Goal: Information Seeking & Learning: Compare options

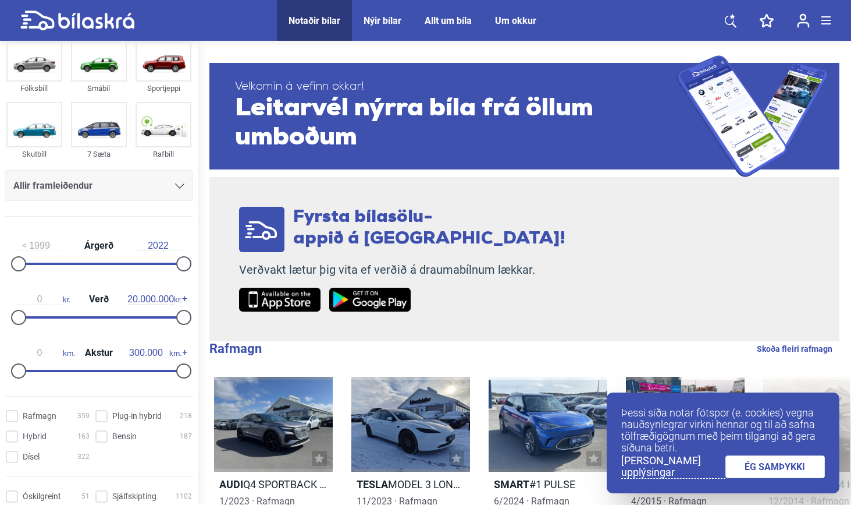
scroll to position [34, 0]
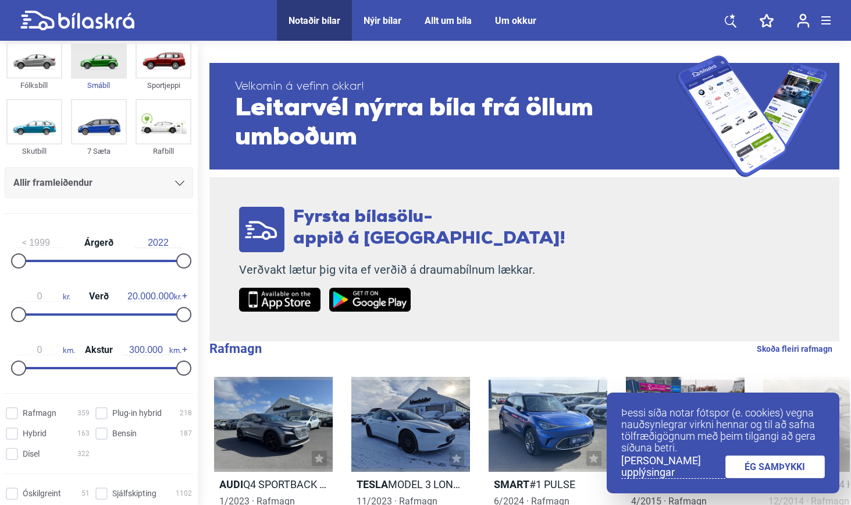
click at [91, 75] on img at bounding box center [99, 55] width 54 height 43
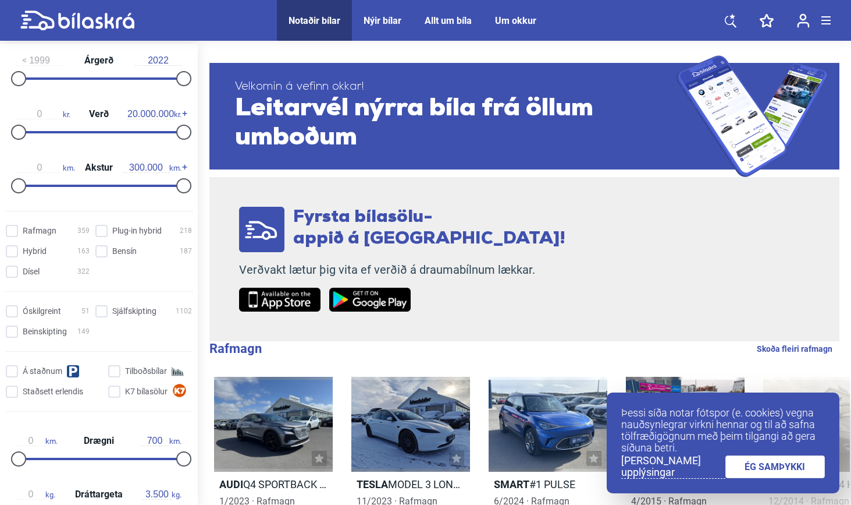
scroll to position [219, 0]
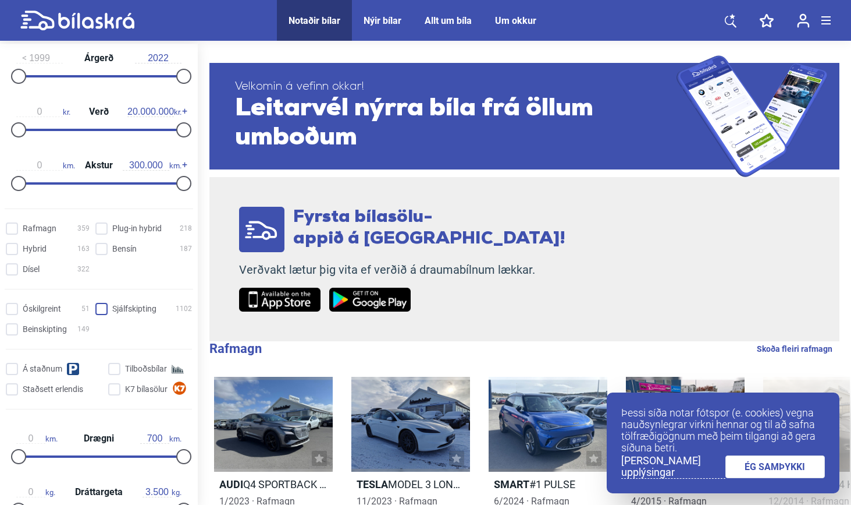
click at [102, 307] on input "Sjálfskipting 1102" at bounding box center [145, 309] width 97 height 12
checkbox input "true"
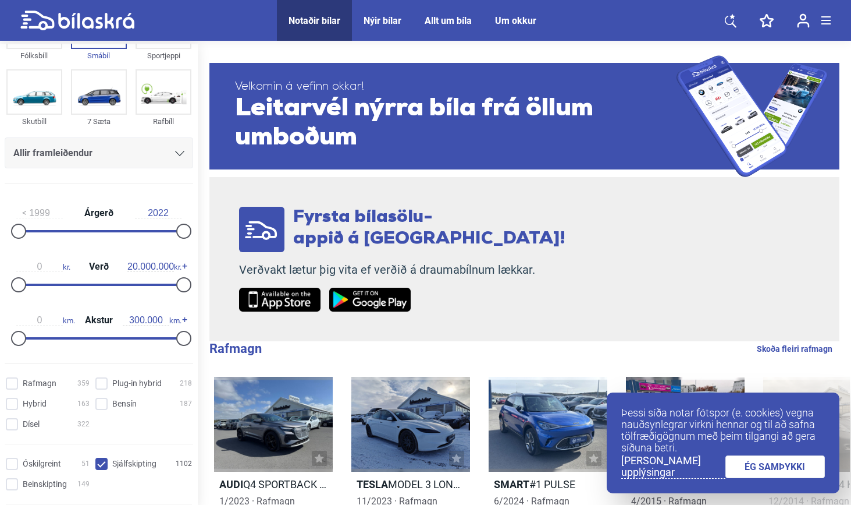
scroll to position [51, 0]
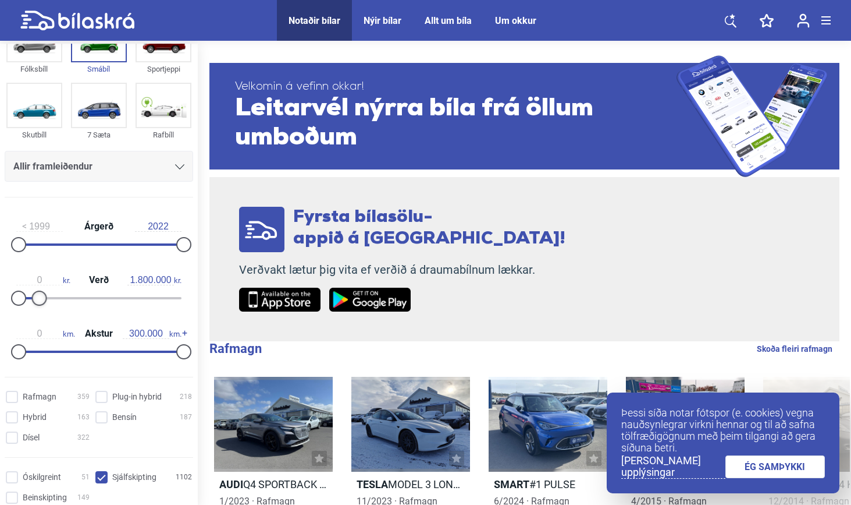
type input "1.700.000"
drag, startPoint x: 177, startPoint y: 300, endPoint x: 30, endPoint y: 297, distance: 147.3
click at [30, 297] on div at bounding box center [32, 297] width 15 height 15
type input "0"
click at [16, 298] on div at bounding box center [18, 297] width 15 height 15
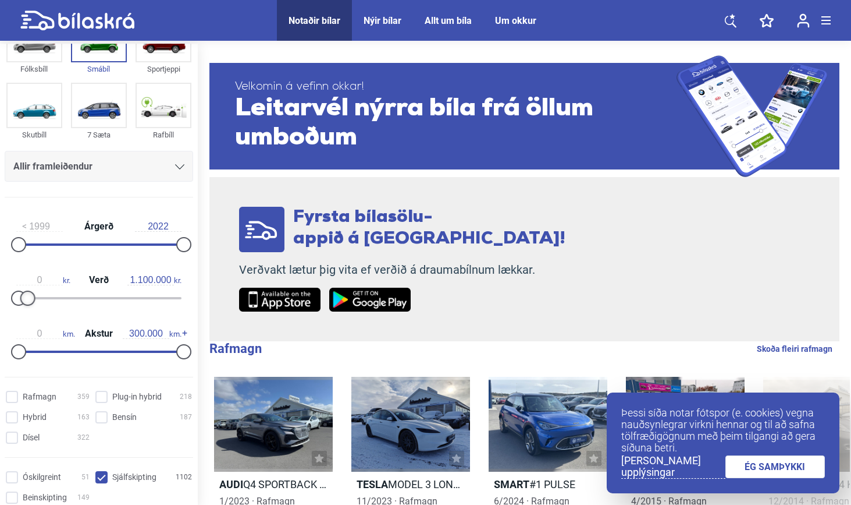
type input "1.000.000"
click at [24, 297] on div at bounding box center [26, 297] width 15 height 15
drag, startPoint x: 176, startPoint y: 347, endPoint x: 131, endPoint y: 353, distance: 45.1
click at [132, 353] on div at bounding box center [139, 351] width 15 height 15
drag, startPoint x: 137, startPoint y: 350, endPoint x: 129, endPoint y: 350, distance: 7.6
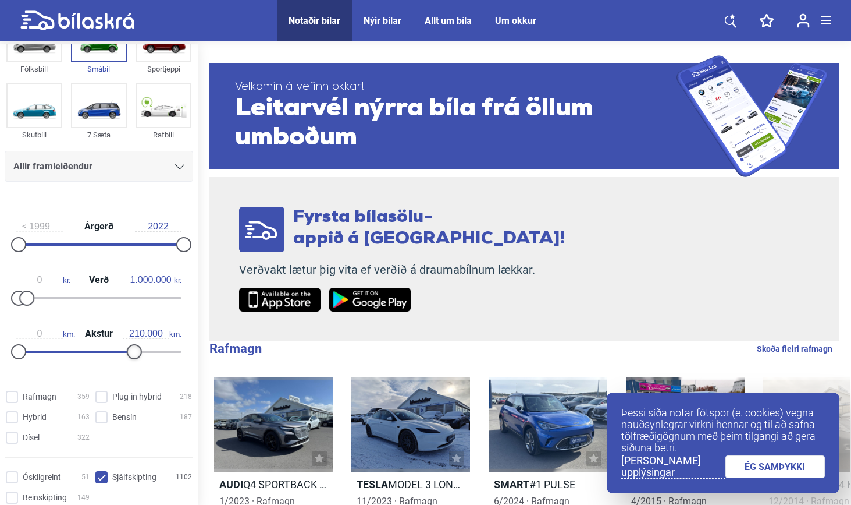
click at [129, 350] on div at bounding box center [134, 351] width 15 height 15
type input "220.000"
click at [133, 354] on div at bounding box center [139, 351] width 15 height 15
click at [100, 422] on input "Bensín 187" at bounding box center [145, 417] width 97 height 12
checkbox input "true"
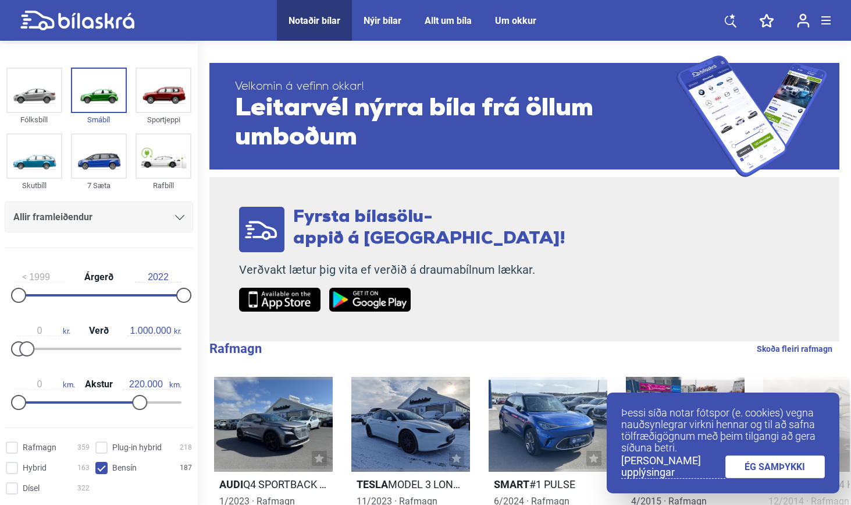
click at [793, 464] on link "ÉG SAMÞYKKI" at bounding box center [776, 466] width 100 height 23
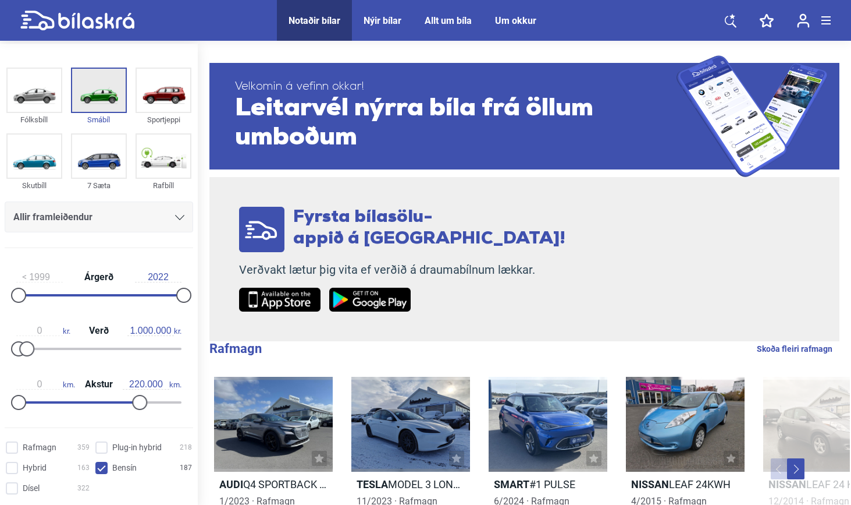
click at [91, 97] on img at bounding box center [99, 90] width 54 height 43
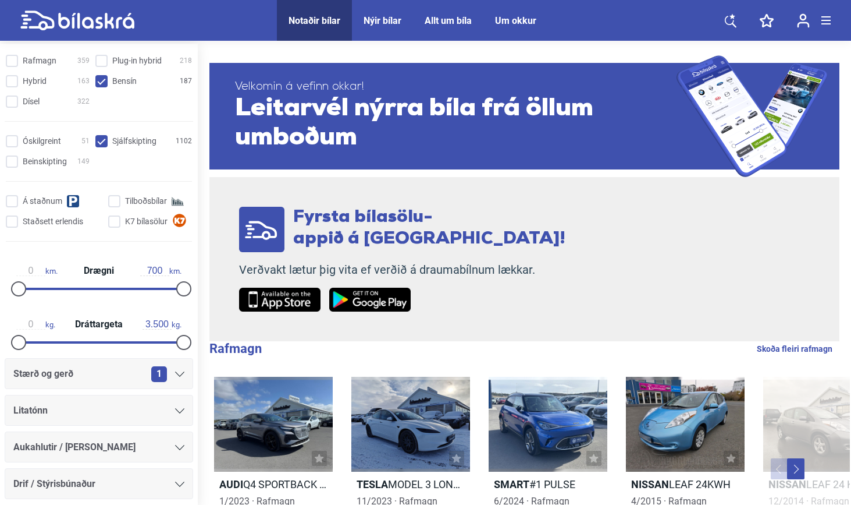
scroll to position [382, 0]
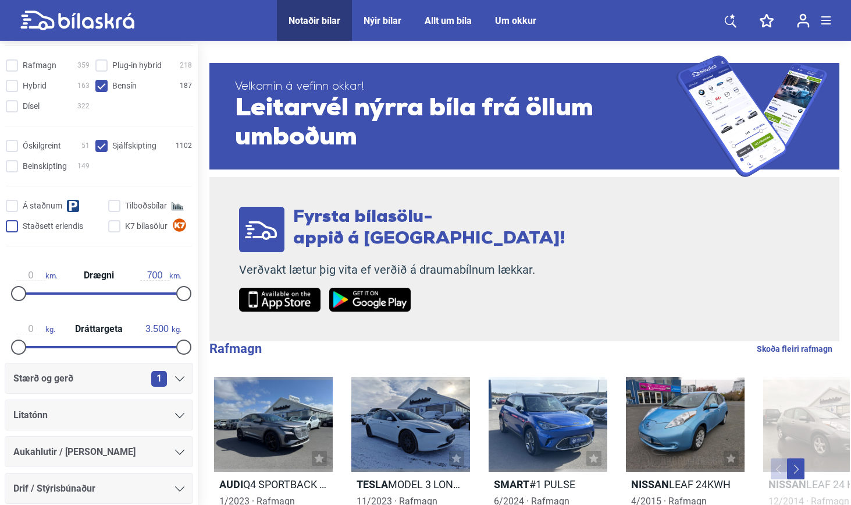
click at [17, 227] on input "Staðsett erlendis" at bounding box center [56, 227] width 97 height 12
checkbox input "true"
click at [17, 196] on div "Óskilgreint 51 Sjálfskipting 1102 Beinskipting 149 Á staðnum Tilboðsbílar Staðs…" at bounding box center [99, 196] width 198 height 120
click at [17, 204] on input "Á staðnum" at bounding box center [56, 206] width 97 height 12
checkbox input "true"
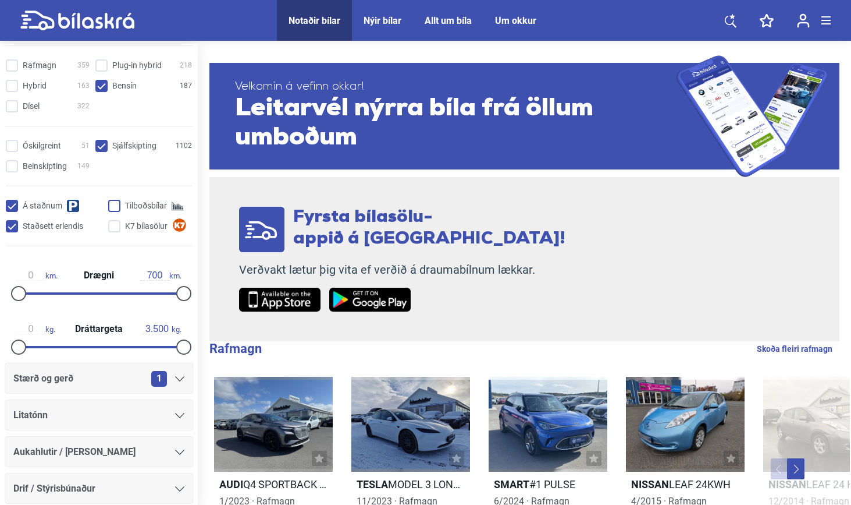
click at [118, 204] on input "Tilboðsbílar" at bounding box center [152, 206] width 84 height 12
checkbox input "true"
click at [119, 218] on div "Óskilgreint 51 Sjálfskipting 1102 Beinskipting 149 Á staðnum Tilboðsbílar Staðs…" at bounding box center [99, 196] width 198 height 120
click at [118, 229] on input "K7 bílasölur" at bounding box center [152, 227] width 84 height 12
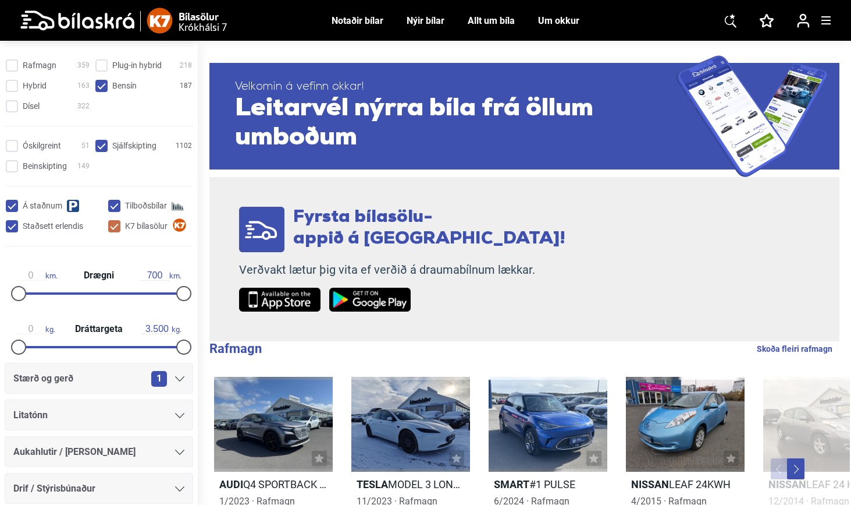
click at [116, 230] on input "K7 bílasölur" at bounding box center [152, 227] width 84 height 12
checkbox input "false"
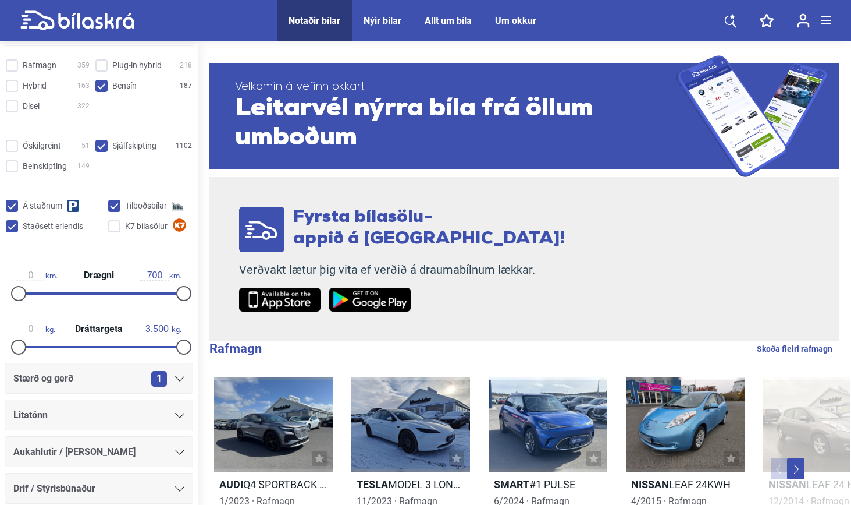
click at [118, 208] on input "Tilboðsbílar" at bounding box center [152, 206] width 84 height 12
checkbox input "false"
click at [19, 227] on input "Staðsett erlendis" at bounding box center [56, 227] width 97 height 12
checkbox input "false"
click at [110, 206] on input "Tilboðsbílar" at bounding box center [152, 206] width 84 height 12
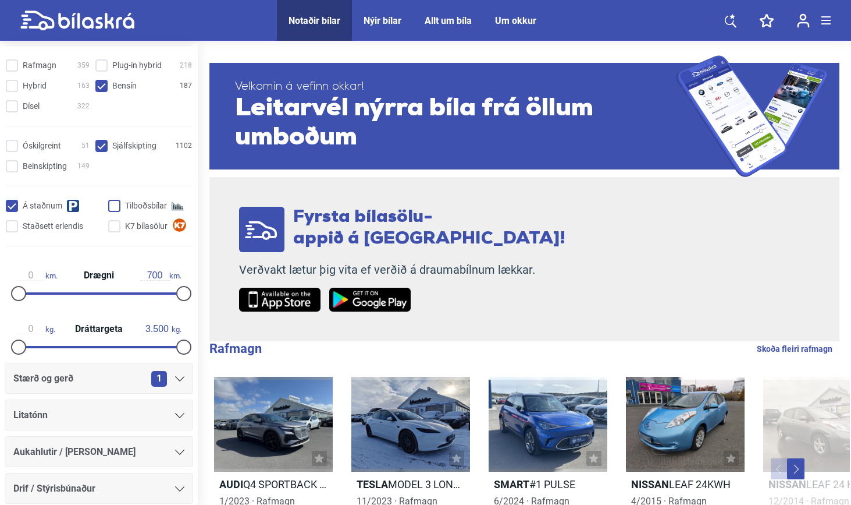
checkbox input "true"
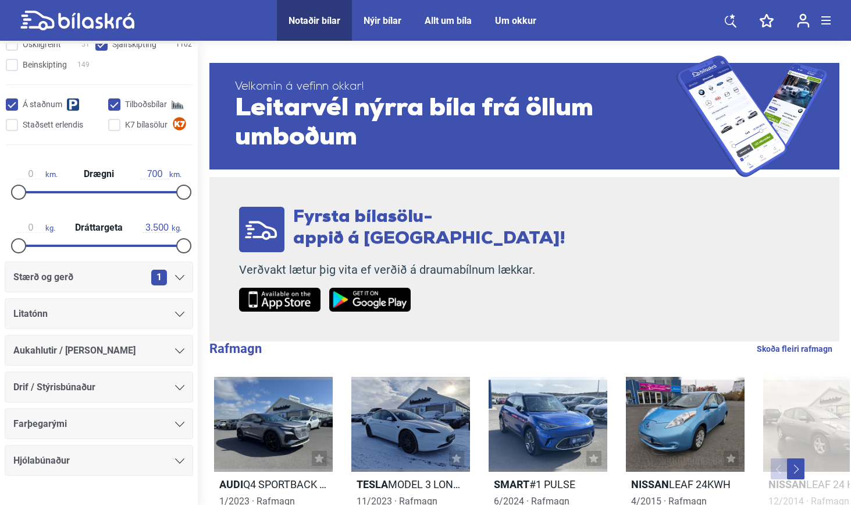
scroll to position [487, 0]
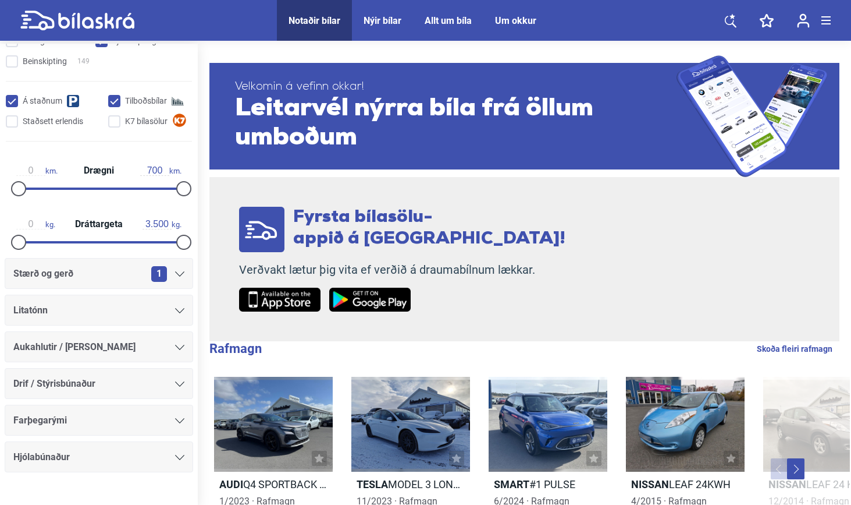
click at [105, 286] on div "Stærð og gerð 1" at bounding box center [99, 273] width 189 height 31
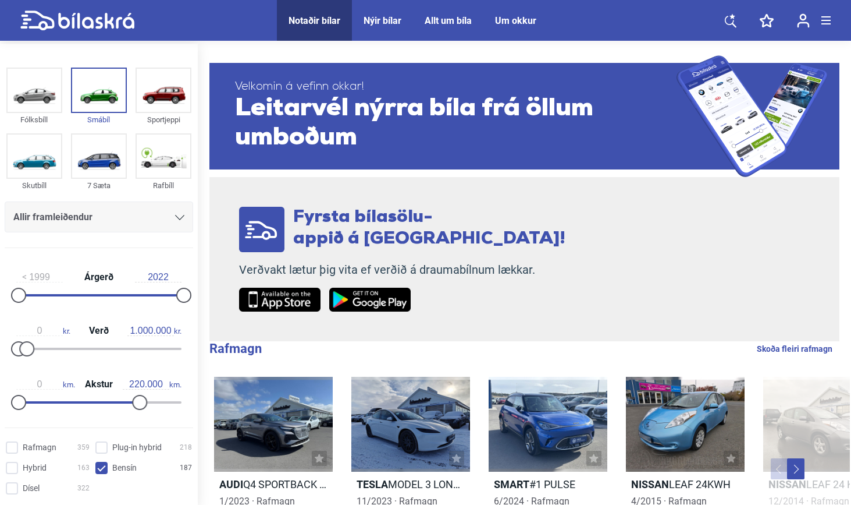
scroll to position [0, 0]
